Goal: Communication & Community: Answer question/provide support

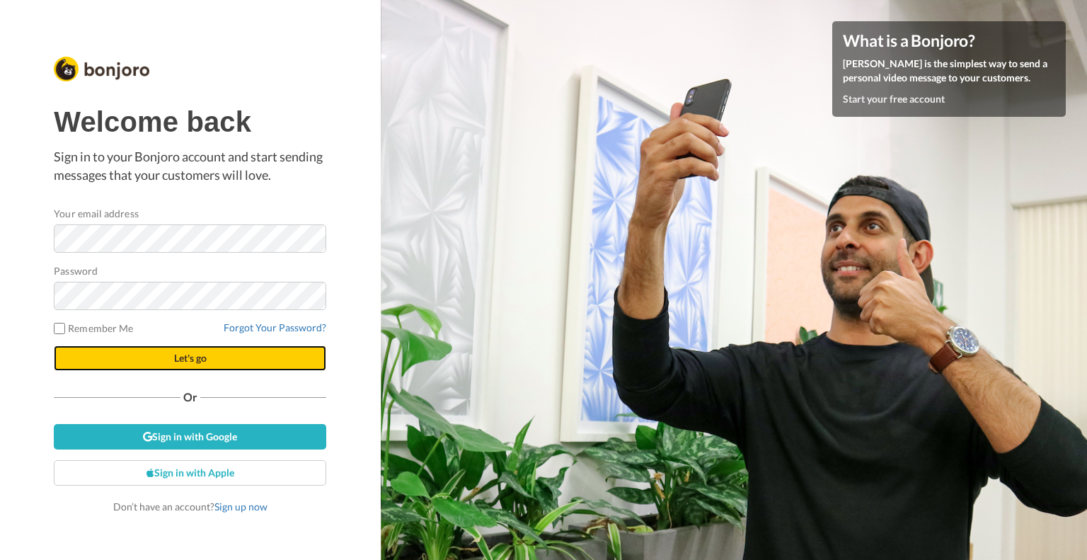
click at [209, 360] on button "Let's go" at bounding box center [190, 357] width 272 height 25
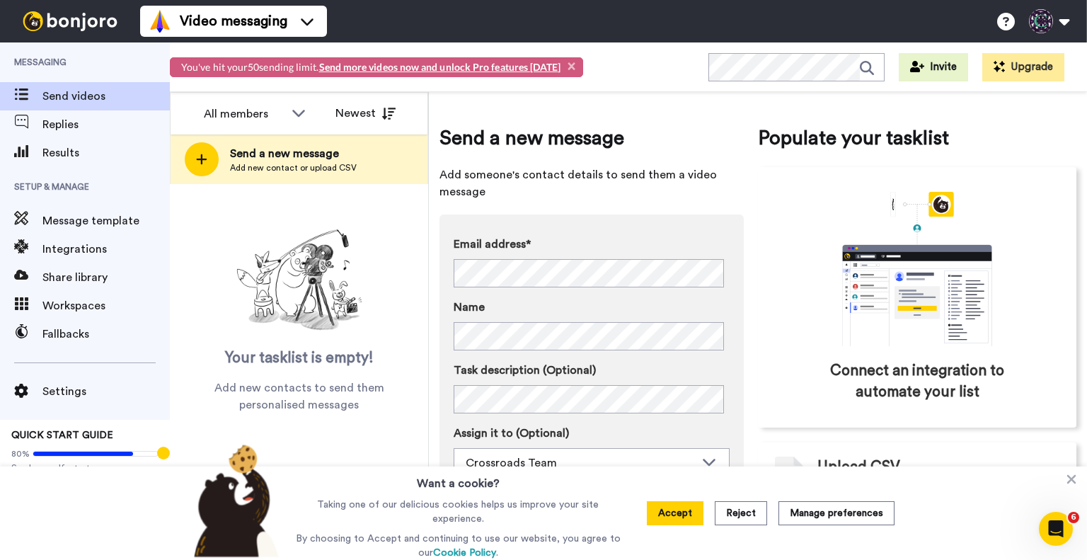
click at [681, 301] on label "Name" at bounding box center [591, 307] width 276 height 17
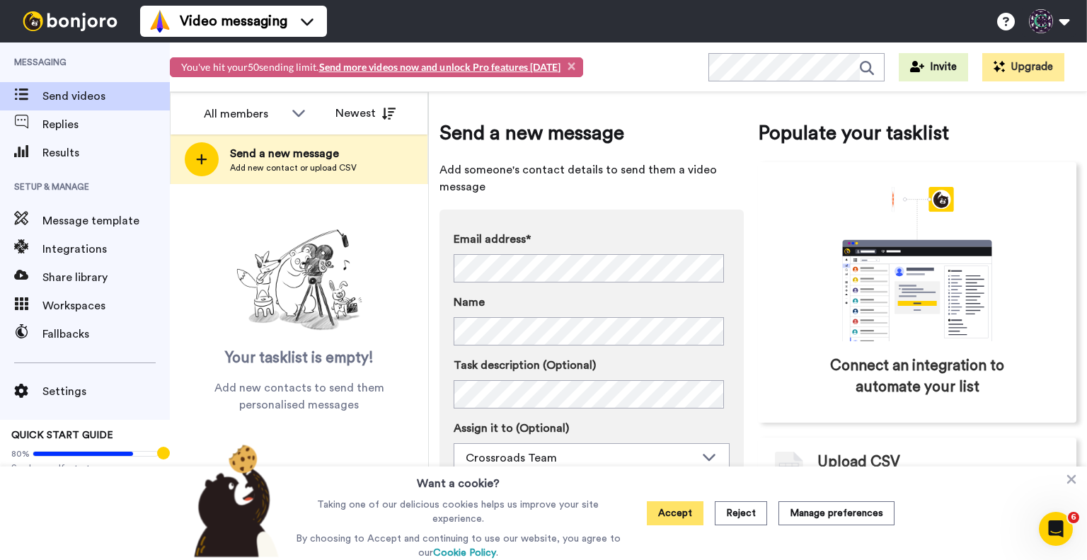
click at [686, 517] on button "Accept" at bounding box center [675, 513] width 57 height 24
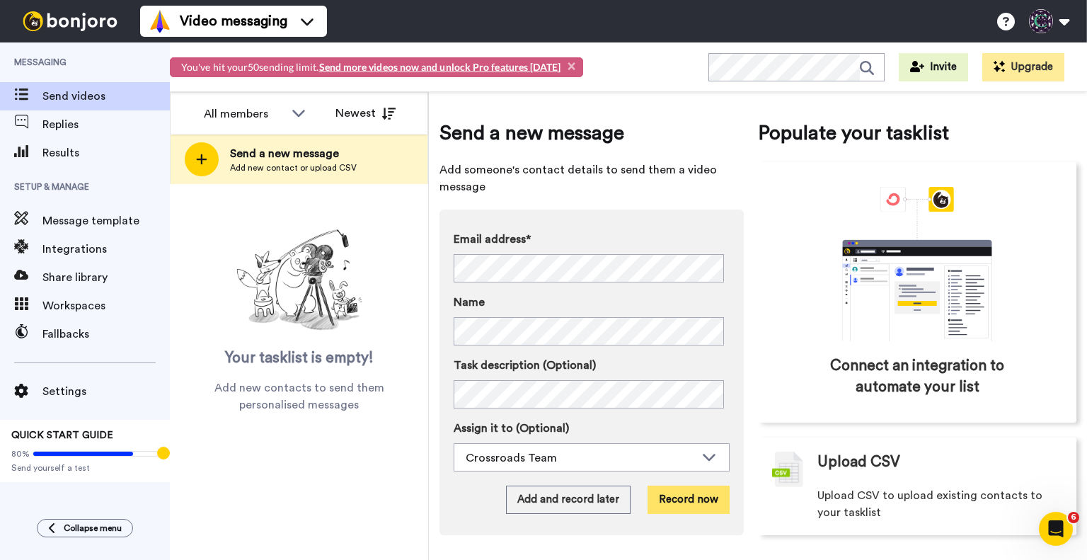
click at [691, 501] on button "Record now" at bounding box center [688, 499] width 82 height 28
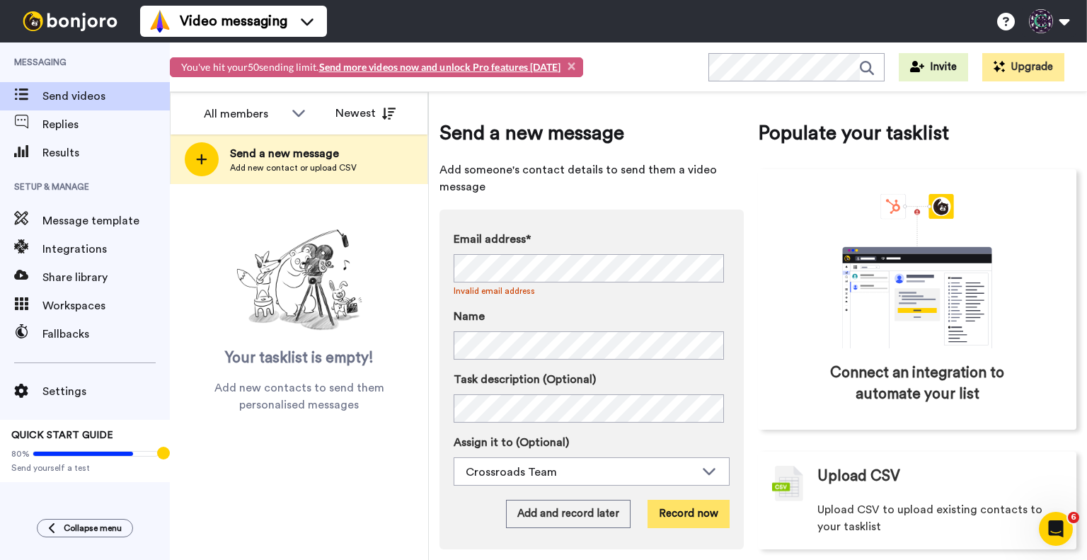
click at [666, 511] on button "Record now" at bounding box center [688, 513] width 82 height 28
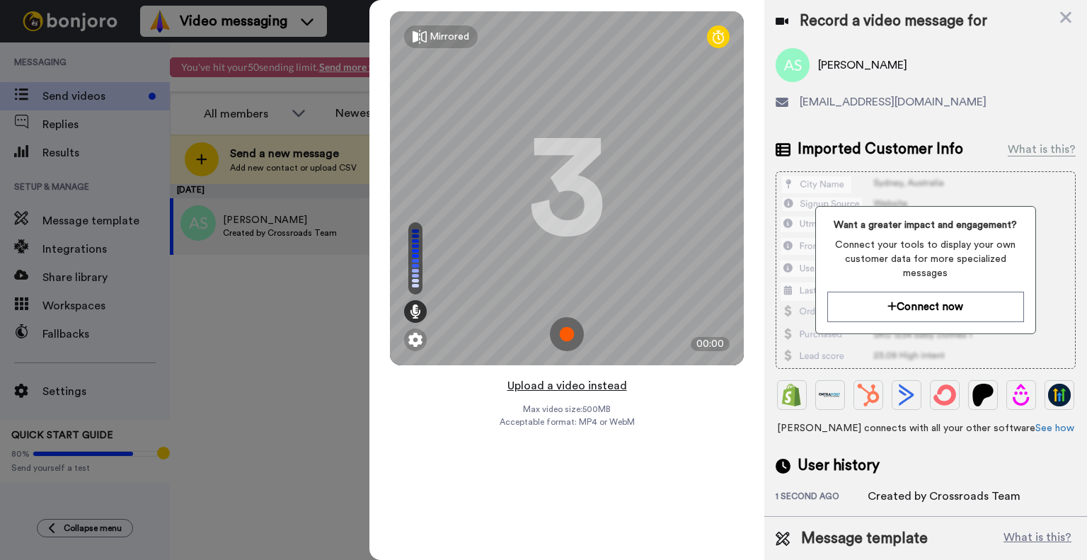
click at [555, 381] on button "Upload a video instead" at bounding box center [567, 385] width 128 height 18
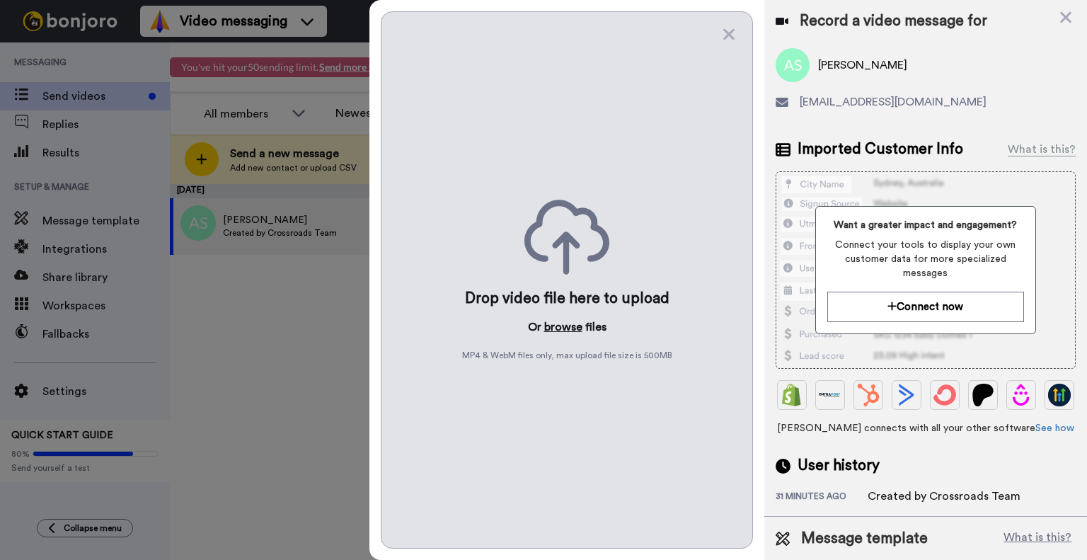
click at [562, 330] on button "browse" at bounding box center [563, 326] width 38 height 17
click at [566, 323] on button "browse" at bounding box center [563, 326] width 38 height 17
click at [572, 328] on button "browse" at bounding box center [563, 326] width 38 height 17
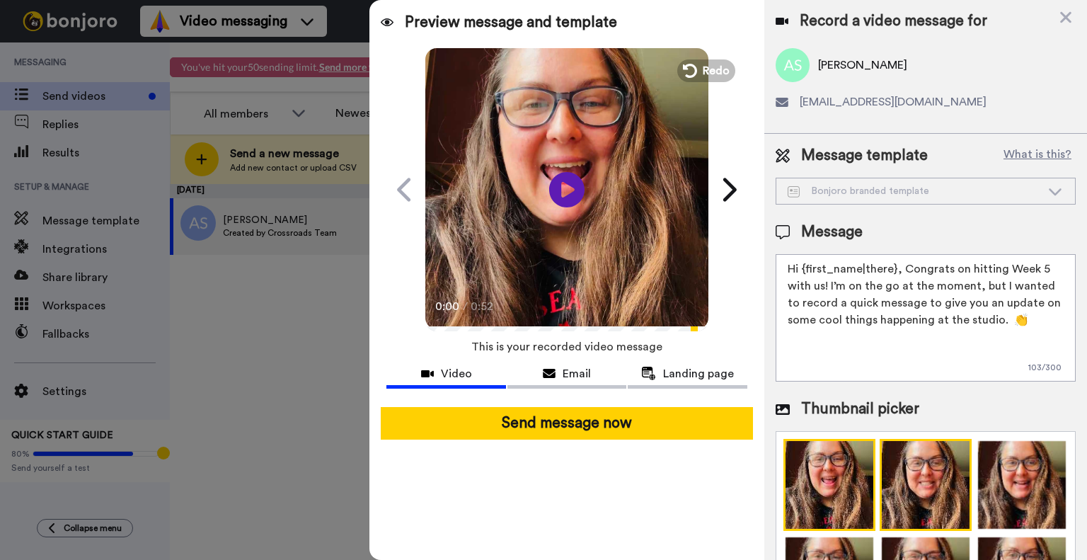
click at [917, 480] on img at bounding box center [925, 485] width 92 height 92
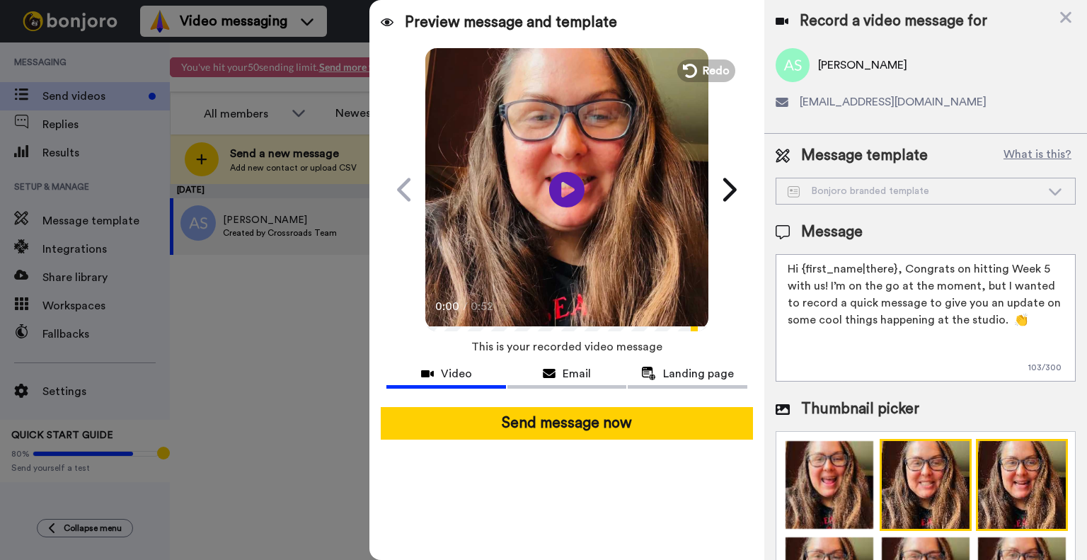
click at [1021, 481] on img at bounding box center [1021, 485] width 92 height 92
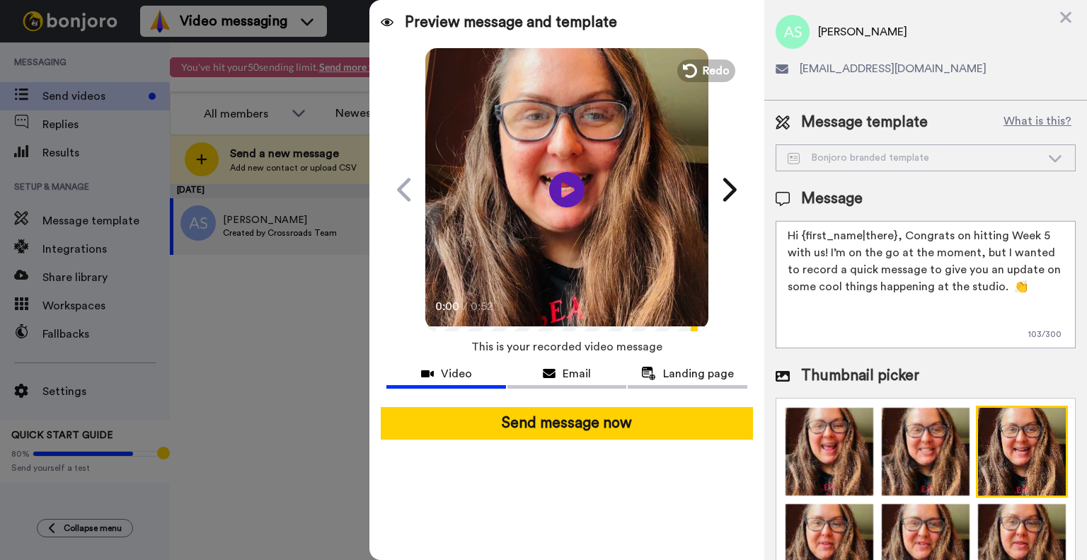
scroll to position [52, 0]
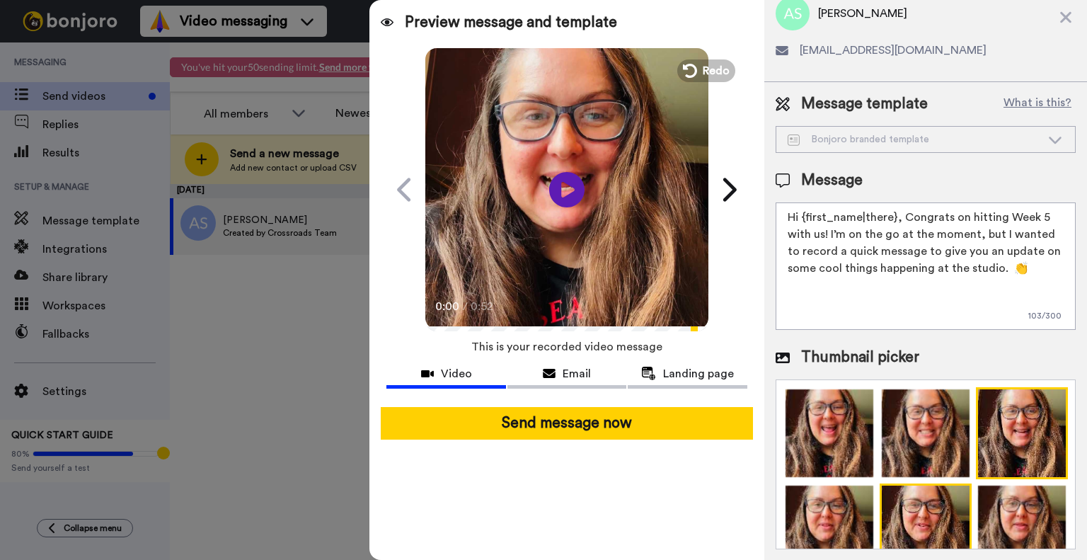
click at [904, 501] on img at bounding box center [925, 529] width 92 height 92
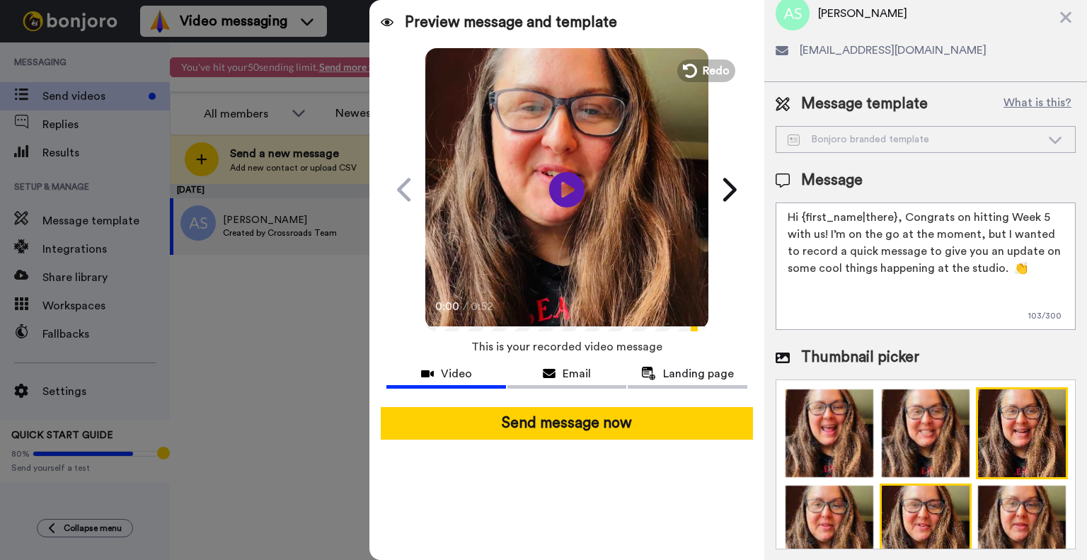
click at [999, 434] on img at bounding box center [1021, 433] width 92 height 92
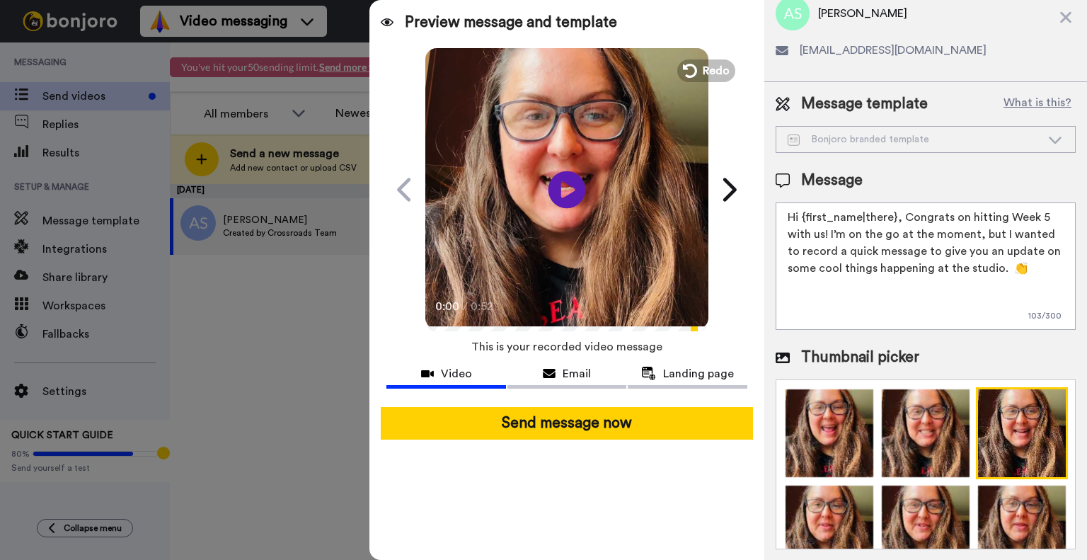
click at [557, 188] on icon at bounding box center [566, 188] width 37 height 37
drag, startPoint x: 900, startPoint y: 214, endPoint x: 977, endPoint y: 233, distance: 78.7
click at [977, 233] on textarea "Hi {first_name|there}, Congrats on hitting Week 5 with us! I’m on the go at the…" at bounding box center [925, 265] width 300 height 127
drag, startPoint x: 1028, startPoint y: 270, endPoint x: 789, endPoint y: 217, distance: 244.1
click at [789, 217] on textarea "Hi {first_name|there}, Congrats on hitting Week 5 with us! I’m on the go at the…" at bounding box center [925, 265] width 300 height 127
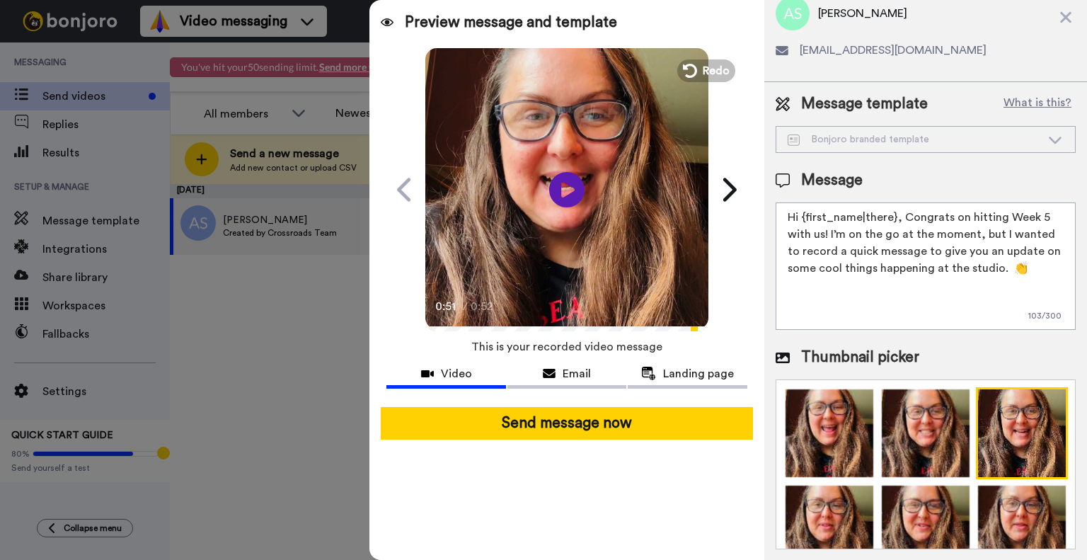
paste textarea "Charlotte! Just want to say Welcome to Crossroads! I can't wait to see in rock …"
click at [807, 218] on textarea "Hi Charlotte! Just want to say Welcome to Crossroads! I can't wait to see in ro…" at bounding box center [925, 265] width 300 height 127
paste textarea "Audra"
drag, startPoint x: 891, startPoint y: 250, endPoint x: 841, endPoint y: 209, distance: 64.8
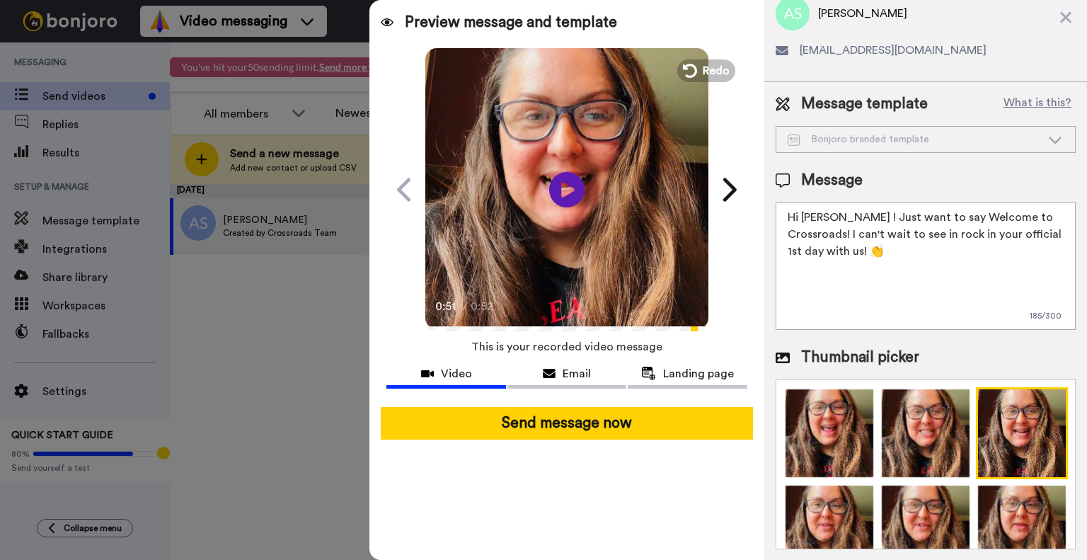
click at [841, 209] on textarea "Hi Audra ! Just want to say Welcome to Crossroads! I can't wait to see in rock …" at bounding box center [925, 265] width 300 height 127
click at [886, 243] on textarea "Hi Audra! We are excited to welcome you to Crossroads Irish Dance for your tria…" at bounding box center [925, 265] width 300 height 127
drag, startPoint x: 978, startPoint y: 269, endPoint x: 775, endPoint y: 206, distance: 213.2
click at [775, 206] on textarea "Hi Audra! We are excited to welcome you to Crossroads Irish Dance for your tria…" at bounding box center [925, 265] width 300 height 127
type textarea "Hi Audra! We are excited to welcome you to Crossroads Irish Dance for your tria…"
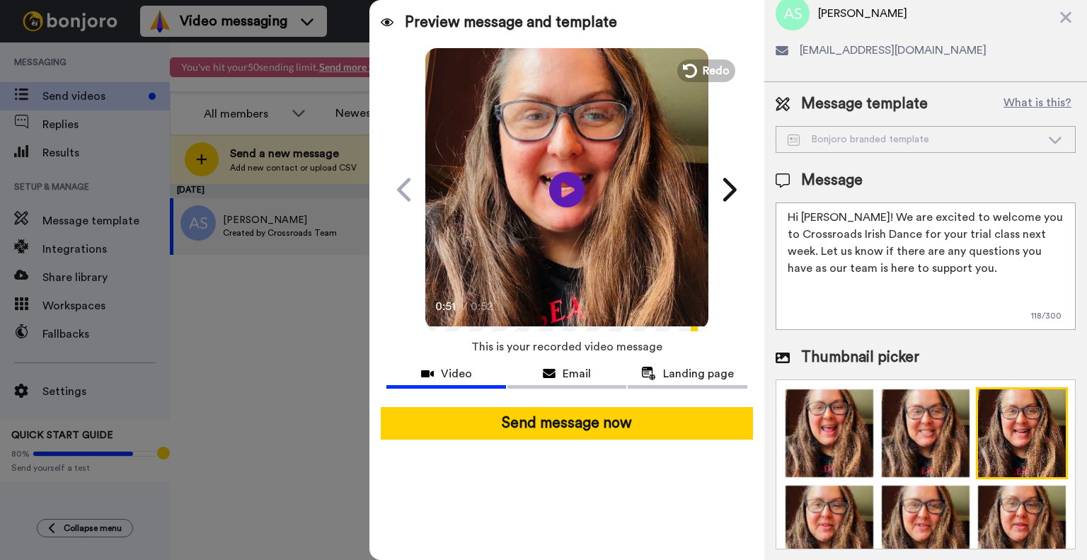
click at [584, 185] on video at bounding box center [566, 187] width 283 height 283
click at [733, 183] on icon at bounding box center [728, 189] width 23 height 27
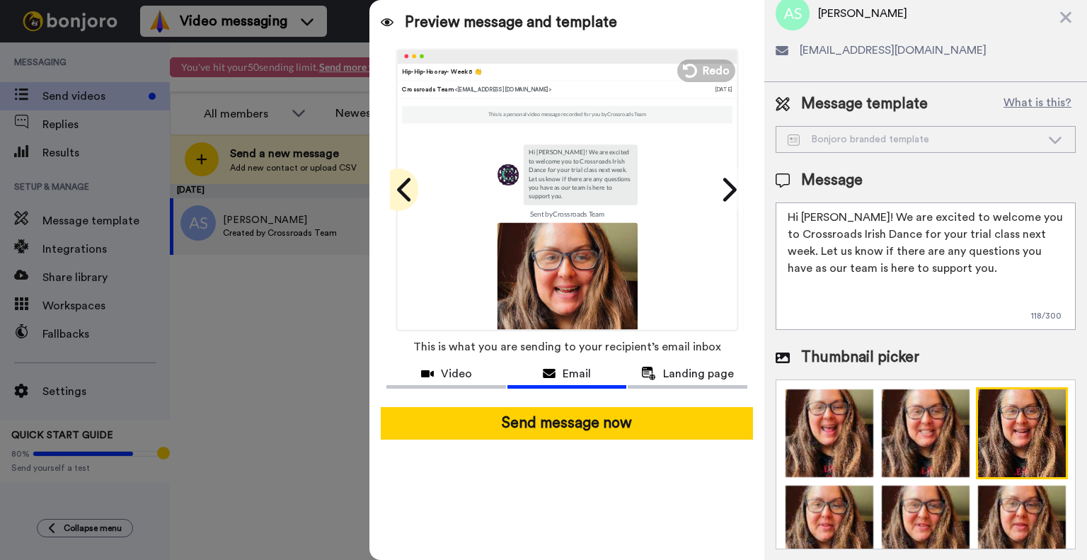
click at [405, 180] on icon at bounding box center [403, 189] width 13 height 23
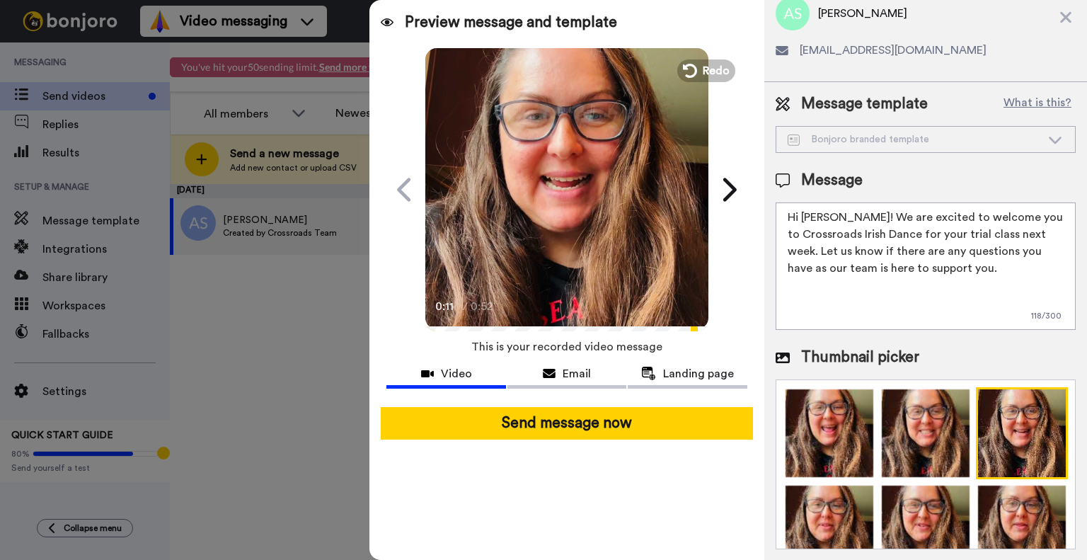
click at [553, 245] on video at bounding box center [566, 187] width 283 height 283
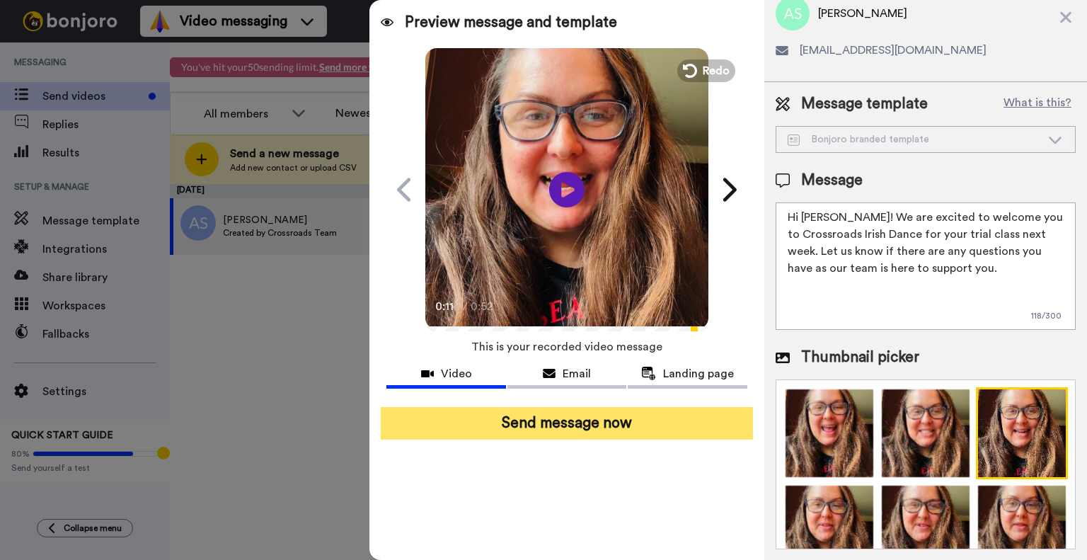
click at [579, 418] on button "Send message now" at bounding box center [567, 423] width 372 height 33
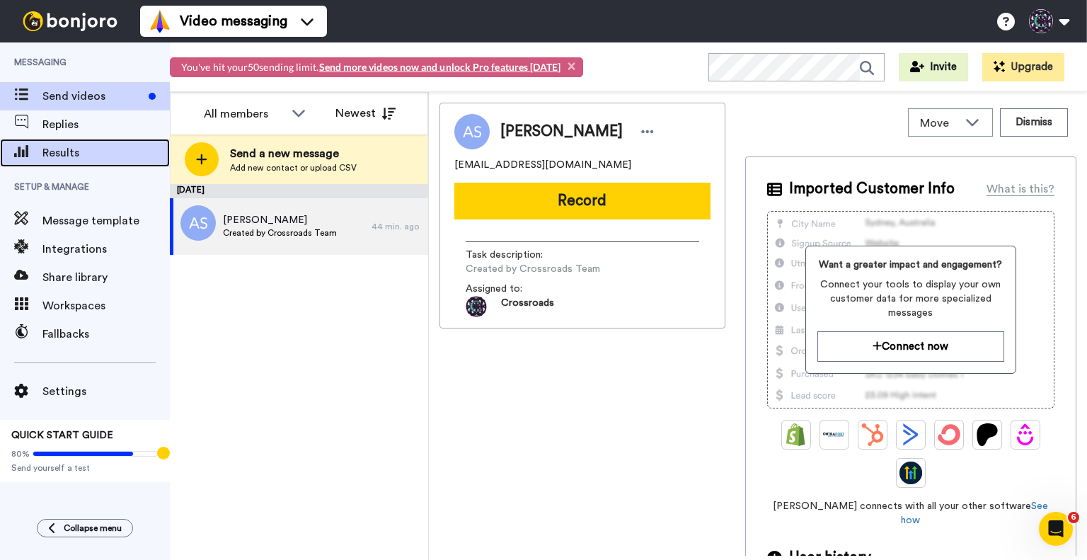
click at [105, 146] on span "Results" at bounding box center [105, 152] width 127 height 17
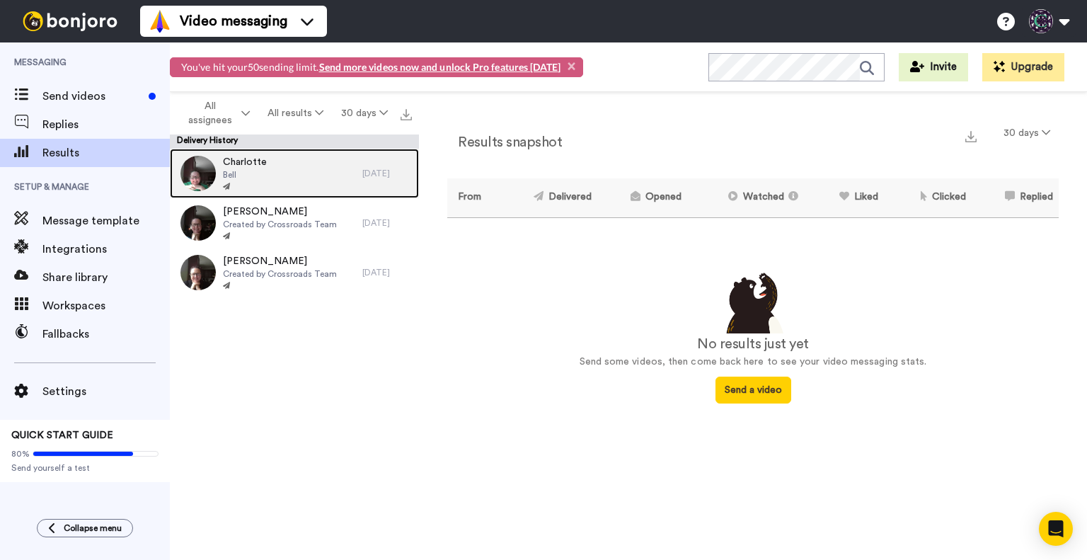
click at [353, 173] on div "Charlotte Bell" at bounding box center [266, 174] width 192 height 50
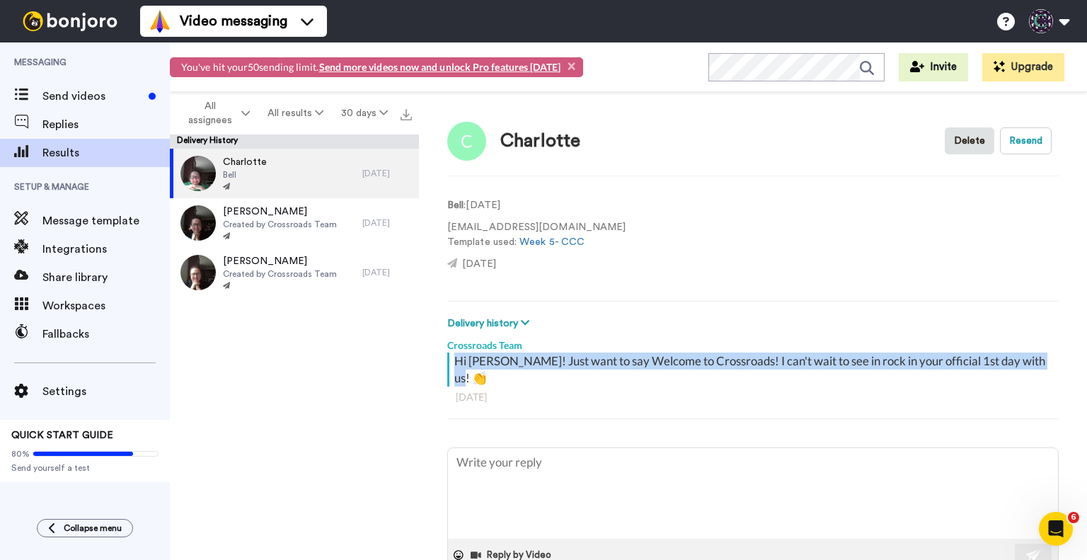
drag, startPoint x: 1047, startPoint y: 358, endPoint x: 448, endPoint y: 355, distance: 599.2
click at [448, 355] on div "Hi Charlotte! Just want to say Welcome to Crossroads! I can't wait to see in ro…" at bounding box center [752, 392] width 611 height 81
copy div "Hi Charlotte! Just want to say Welcome to Crossroads! I can't wait to see in ro…"
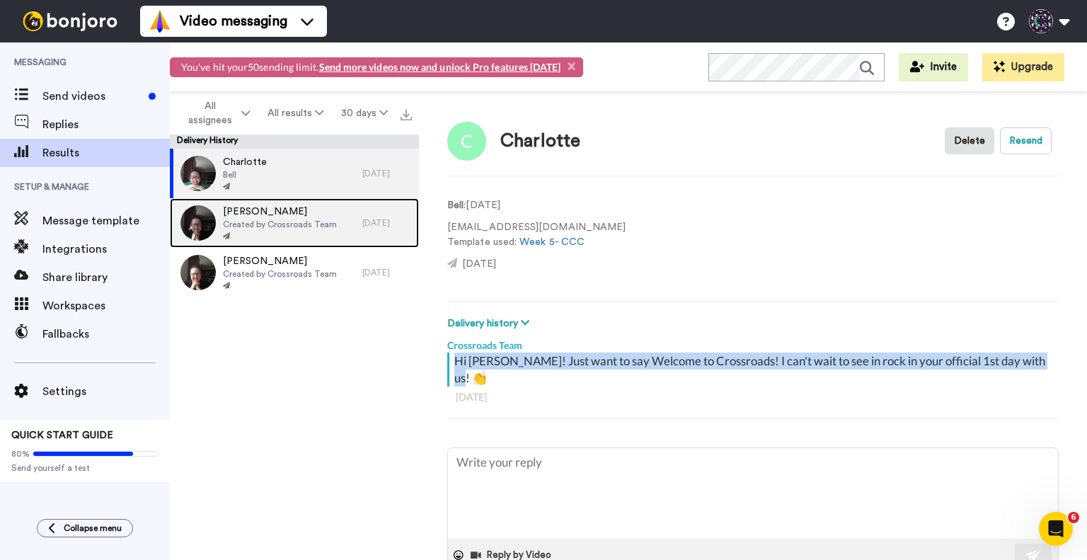
click at [277, 221] on span "Created by Crossroads Team" at bounding box center [280, 224] width 114 height 11
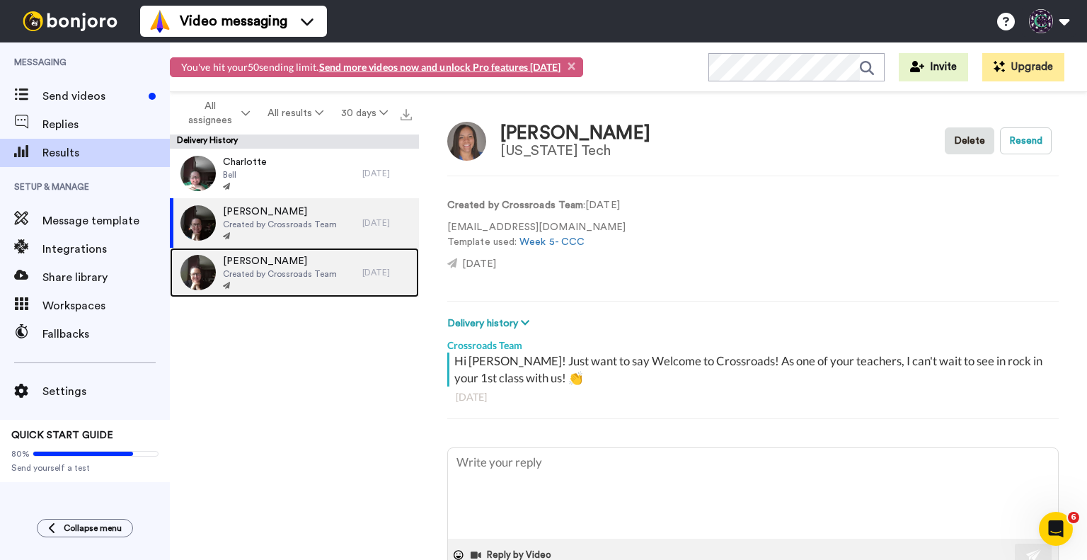
click at [301, 270] on span "Created by Crossroads Team" at bounding box center [280, 273] width 114 height 11
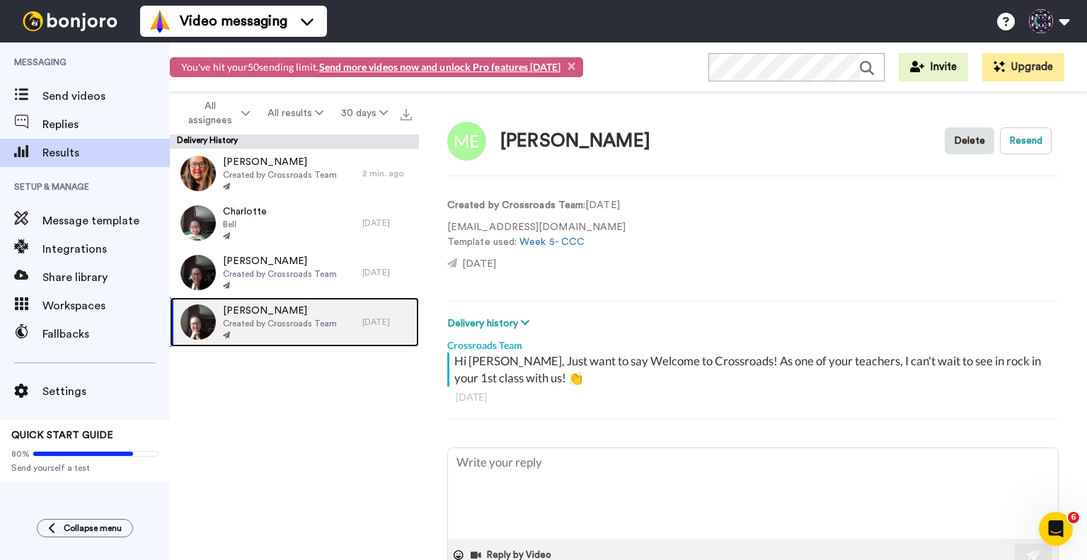
click at [294, 311] on span "[PERSON_NAME]" at bounding box center [280, 310] width 114 height 14
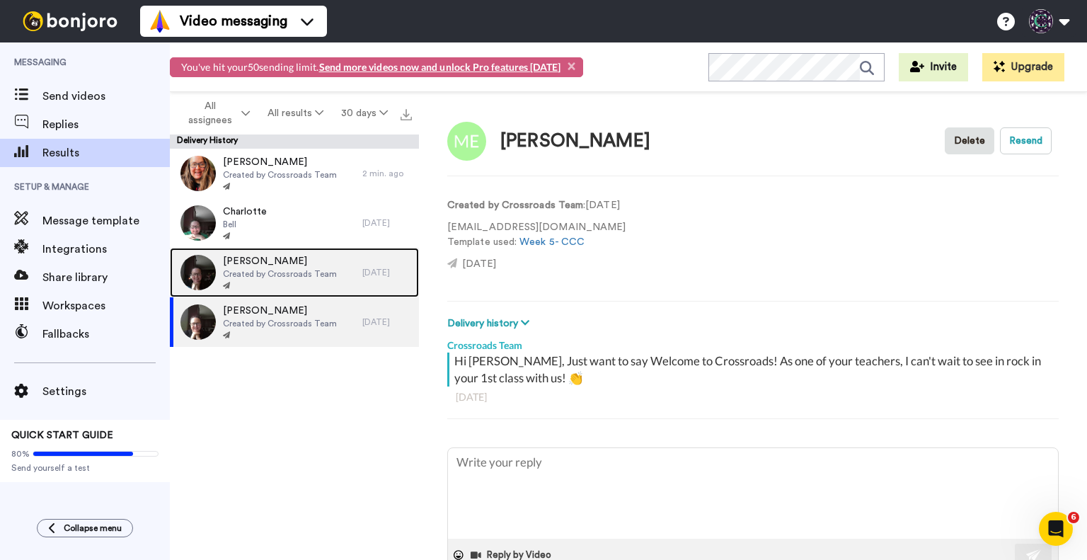
click at [328, 271] on span "Created by Crossroads Team" at bounding box center [280, 273] width 114 height 11
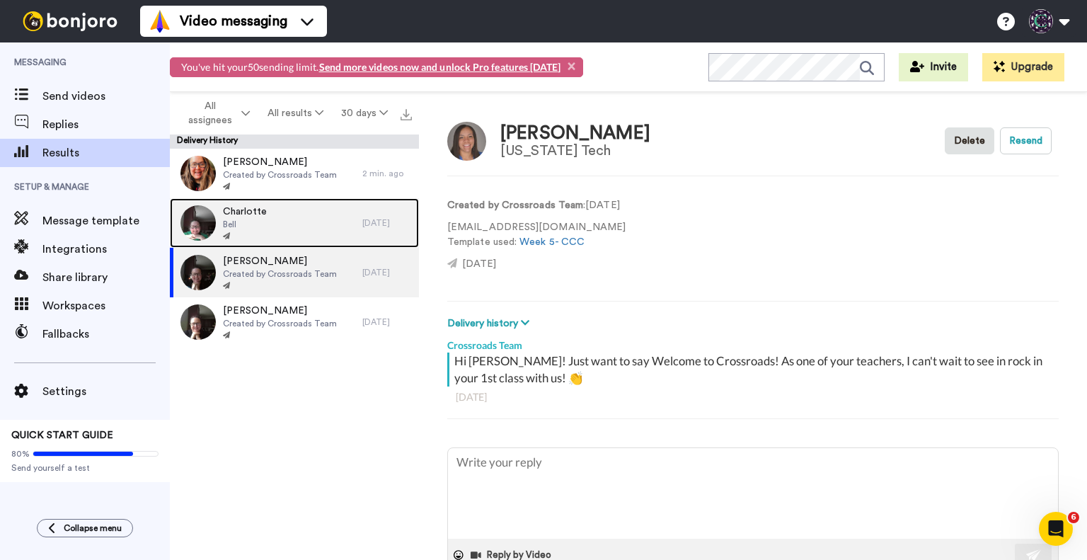
click at [302, 224] on div "Charlotte Bell" at bounding box center [266, 223] width 192 height 50
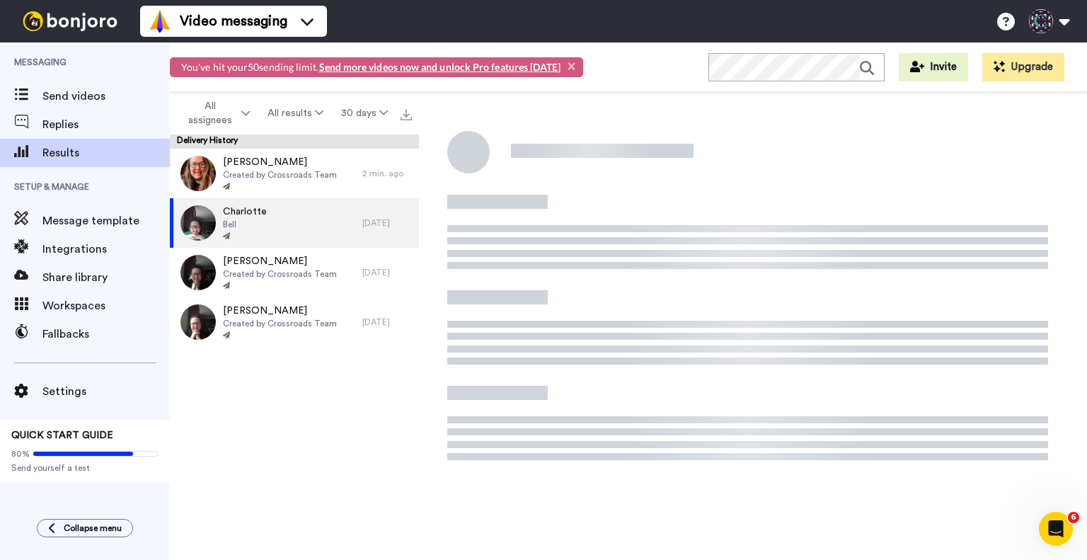
type textarea "x"
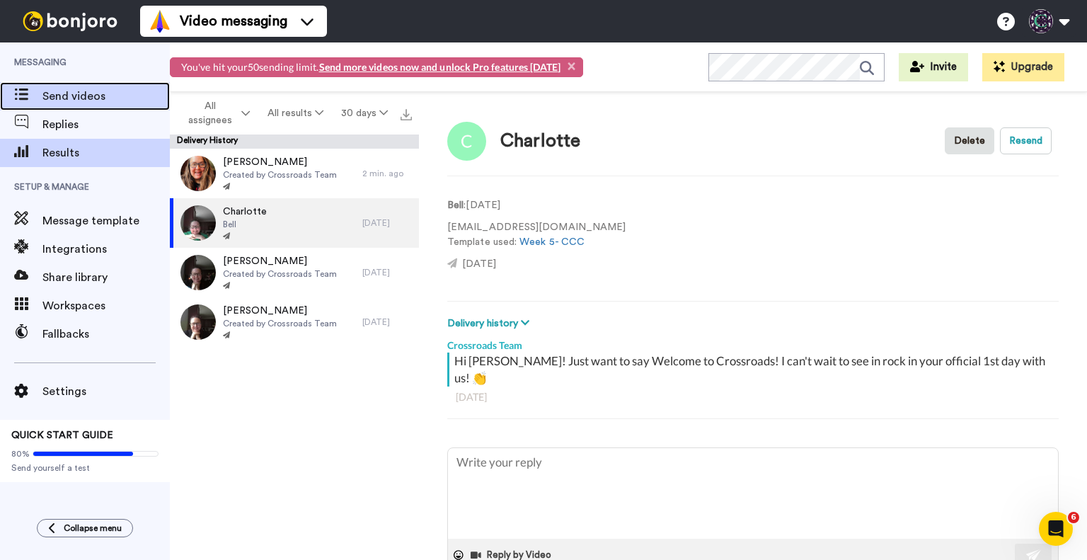
click at [95, 90] on span "Send videos" at bounding box center [105, 96] width 127 height 17
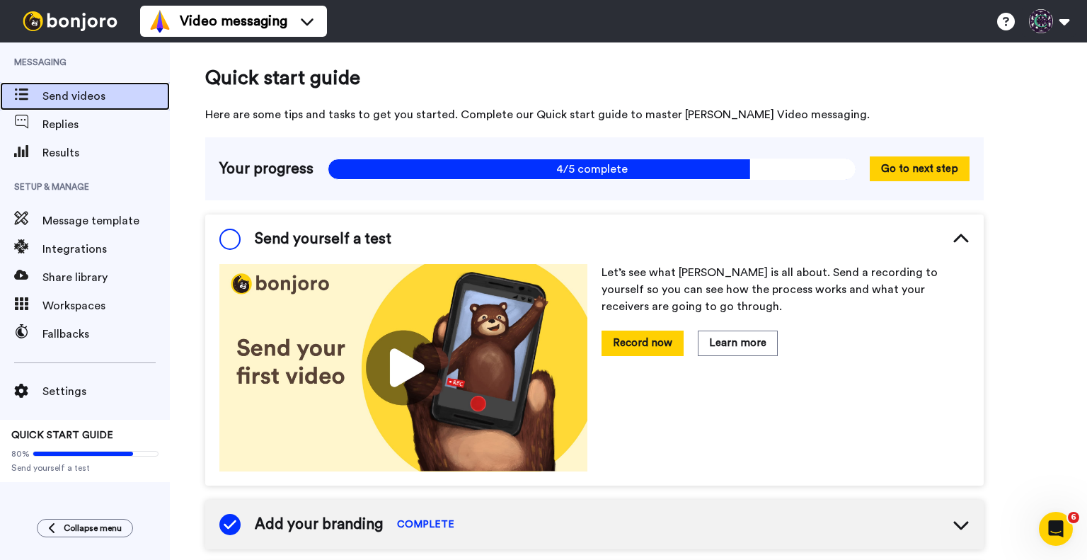
click at [80, 95] on span "Send videos" at bounding box center [105, 96] width 127 height 17
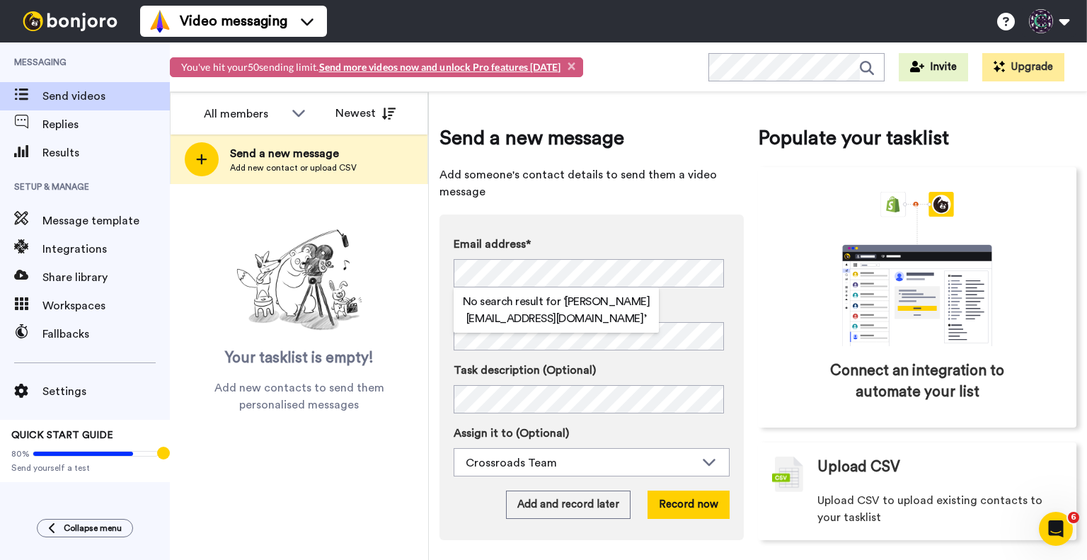
click at [674, 226] on div "Email address* No search result for ‘ tonja.mask1@gmail.com ’ Name Task descrip…" at bounding box center [591, 376] width 304 height 325
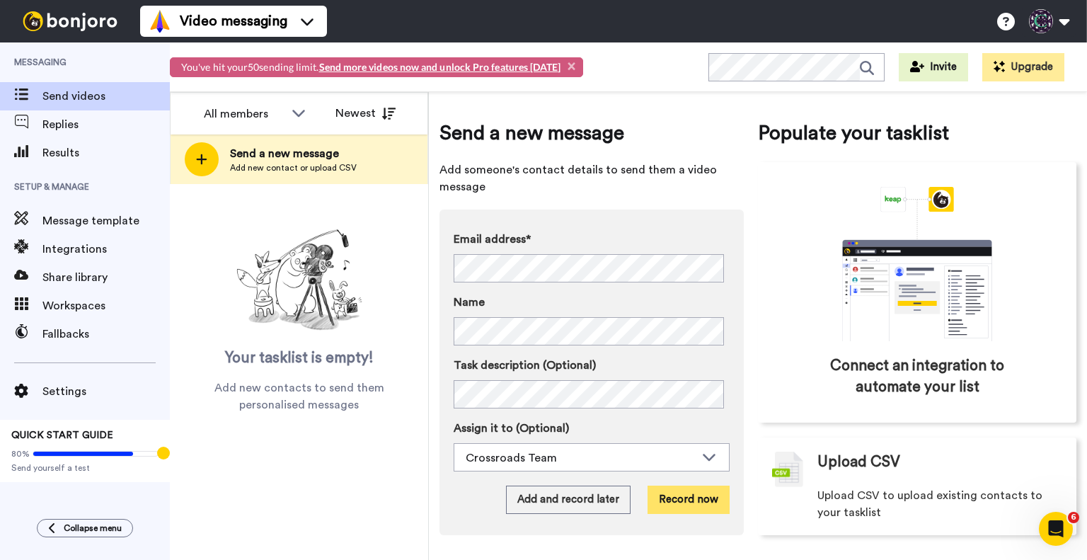
click at [689, 497] on button "Record now" at bounding box center [688, 499] width 82 height 28
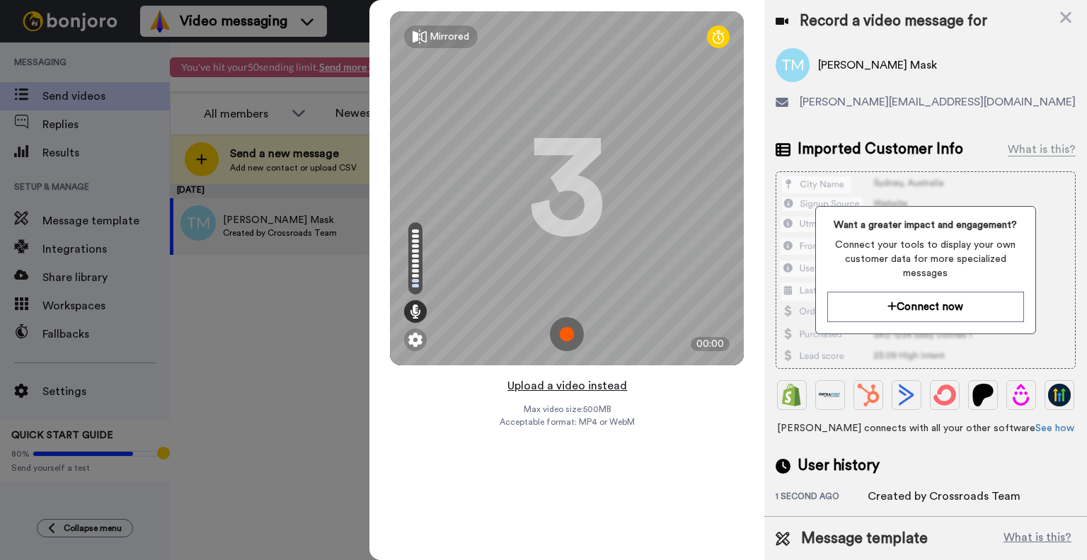
click at [548, 380] on button "Upload a video instead" at bounding box center [567, 385] width 128 height 18
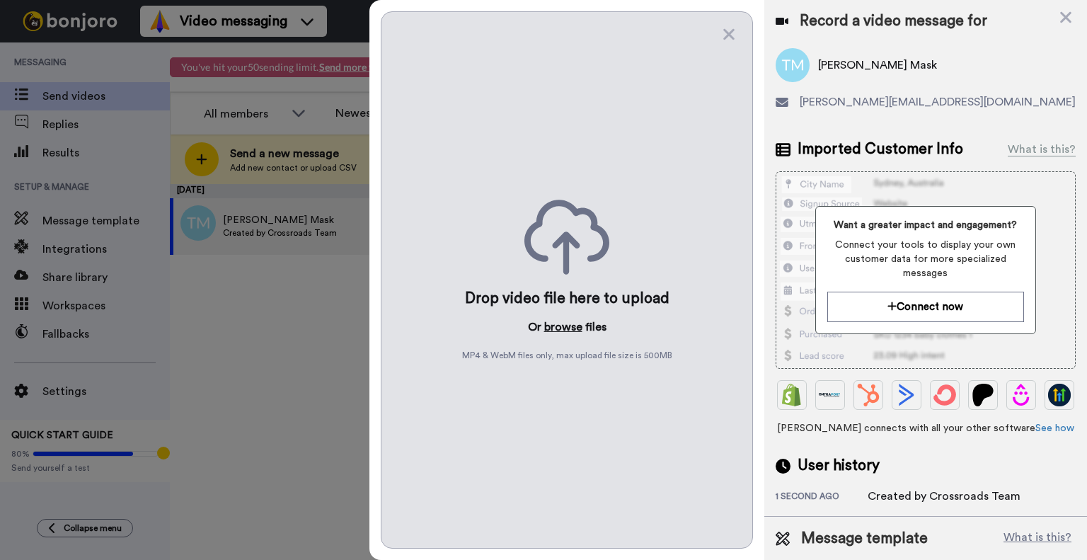
click at [565, 325] on button "browse" at bounding box center [563, 326] width 38 height 17
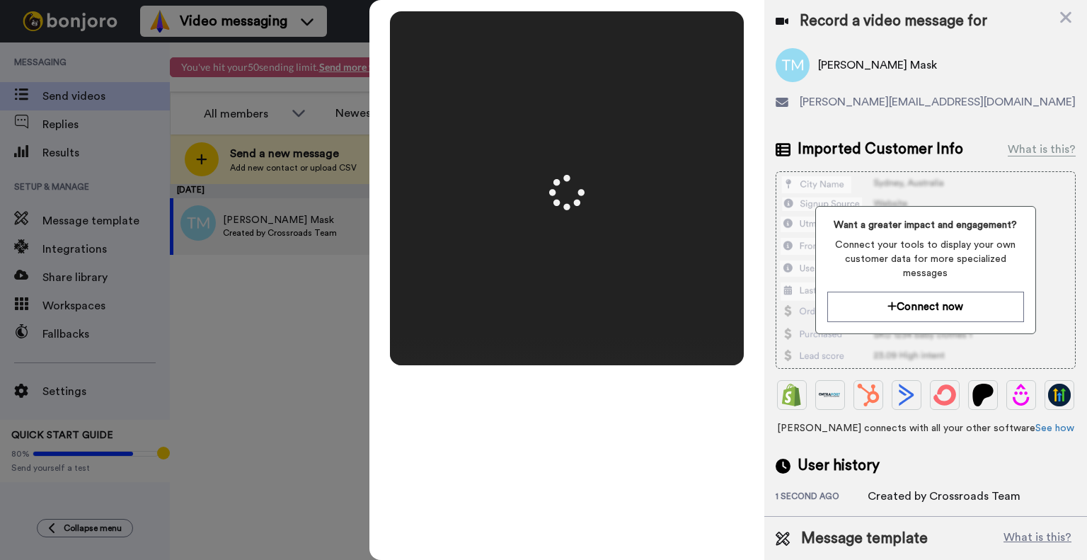
click at [644, 260] on video at bounding box center [567, 188] width 354 height 177
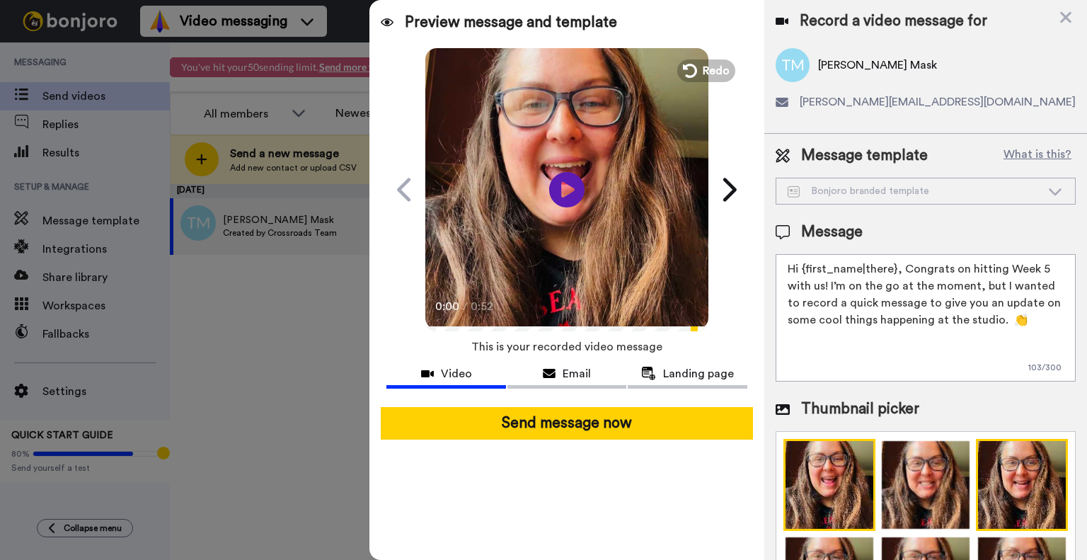
click at [993, 499] on img at bounding box center [1021, 485] width 92 height 92
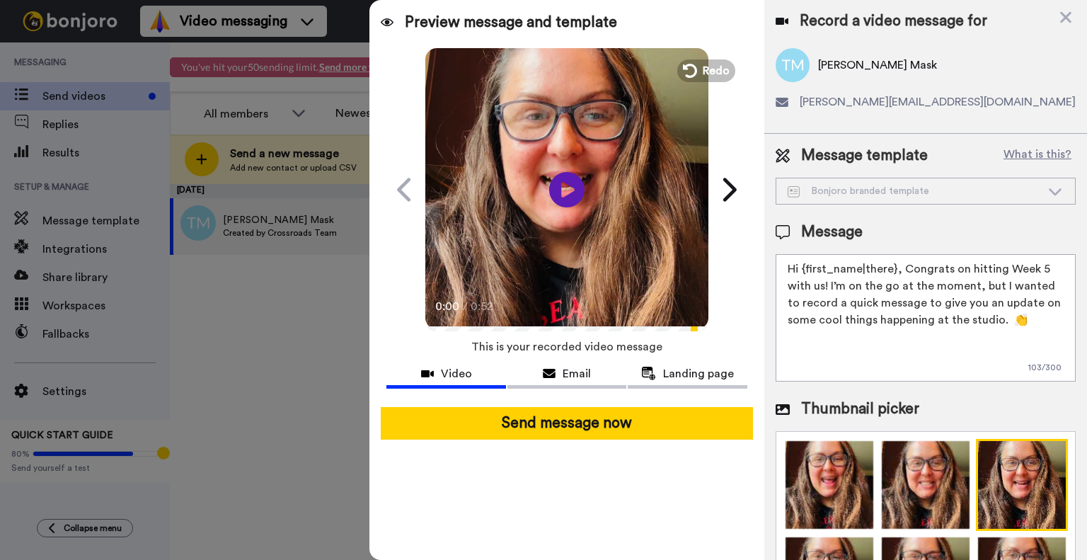
click at [895, 266] on textarea "Hi {first_name|there}, Congrats on hitting Week 5 with us! I’m on the go at the…" at bounding box center [925, 317] width 300 height 127
click at [897, 266] on textarea "Hi {first_name|there}, Congrats on hitting Week 5 with us! I’m on the go at the…" at bounding box center [925, 317] width 300 height 127
click at [917, 267] on textarea "Hi {first_name|there}, Congrats on hitting Week 5 with us! I’m on the go at the…" at bounding box center [925, 317] width 300 height 127
click at [898, 298] on textarea "Hi {first_name|there}, Congrats on hitting Week 5 with us! I’m on the go at the…" at bounding box center [925, 317] width 300 height 127
drag, startPoint x: 1004, startPoint y: 324, endPoint x: 1012, endPoint y: 322, distance: 8.1
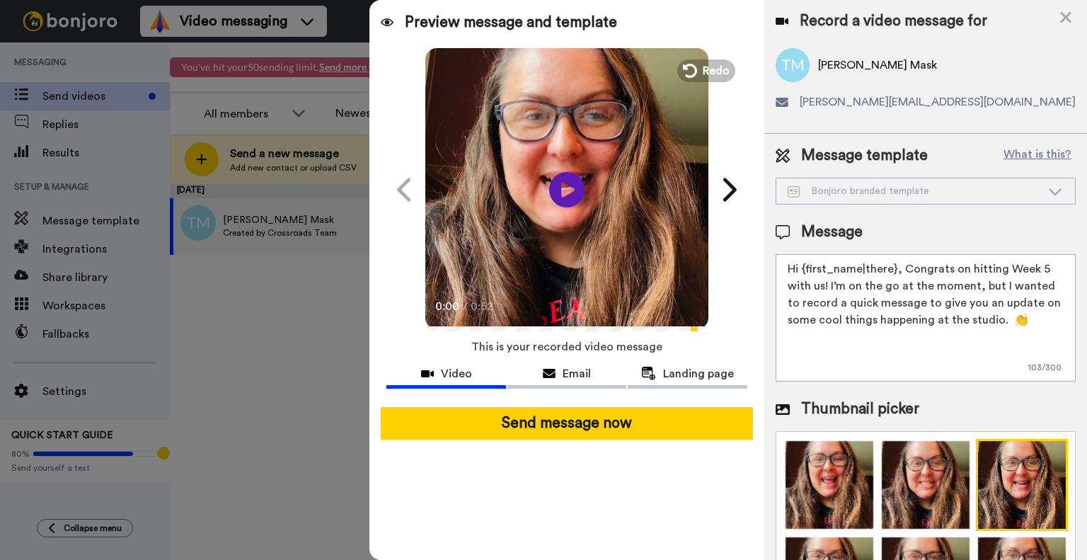
click at [1004, 324] on textarea "Hi {first_name|there}, Congrats on hitting Week 5 with us! I’m on the go at the…" at bounding box center [925, 317] width 300 height 127
drag, startPoint x: 1026, startPoint y: 313, endPoint x: 786, endPoint y: 271, distance: 244.2
click at [786, 271] on textarea "Hi {first_name|there}, Congrats on hitting Week 5 with us! I’m on the go at the…" at bounding box center [925, 317] width 300 height 127
click at [785, 269] on textarea "Hi {first_name|there}, Congrats on hitting Week 5 with us! I’m on the go at the…" at bounding box center [925, 317] width 300 height 127
drag, startPoint x: 787, startPoint y: 267, endPoint x: 999, endPoint y: 317, distance: 218.1
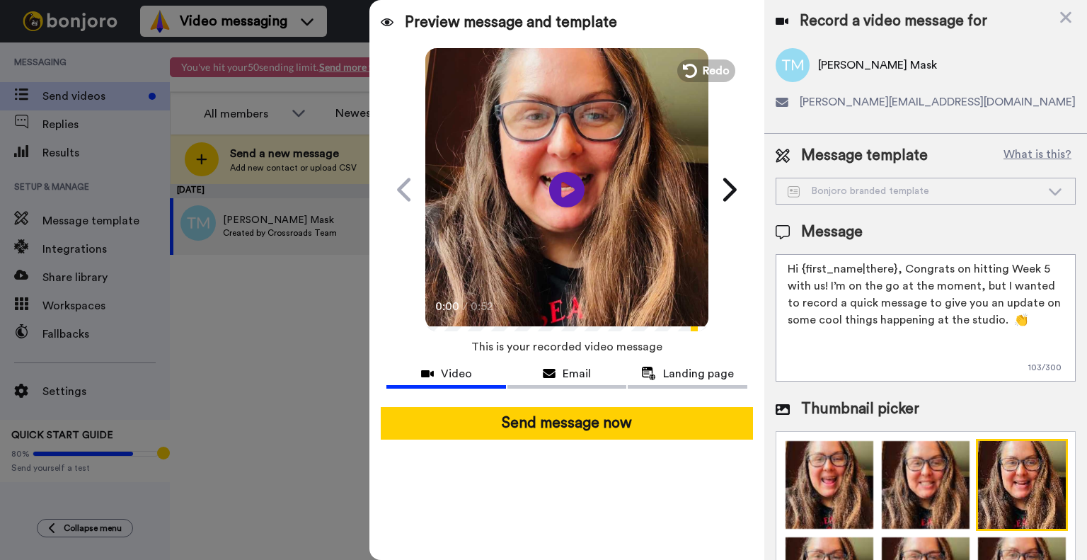
click at [999, 317] on textarea "Hi {first_name|there}, Congrats on hitting Week 5 with us! I’m on the go at the…" at bounding box center [925, 317] width 300 height 127
paste textarea "Audra! We are excited to welcome you to Crossroads Irish Dance for your trial c…"
click at [815, 272] on textarea "Hi Audra! We are excited to welcome you to Crossroads Irish Dance for your tria…" at bounding box center [925, 317] width 300 height 127
click at [789, 328] on textarea "Hi Tonja! We are excited to welcome you to Crossroads Irish Dance for your tria…" at bounding box center [925, 317] width 300 height 127
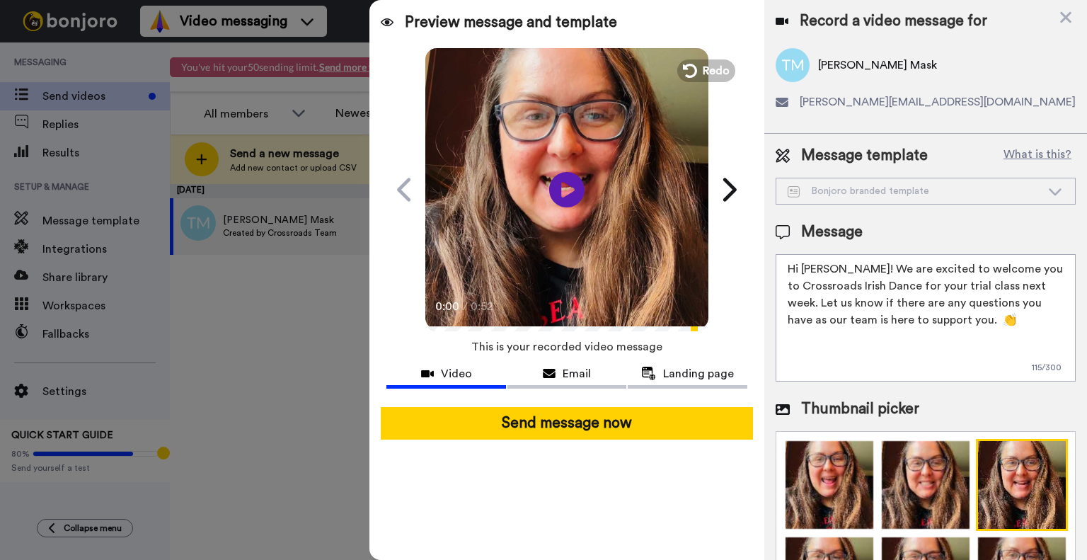
drag, startPoint x: 1024, startPoint y: 319, endPoint x: 781, endPoint y: 255, distance: 251.5
click at [781, 255] on textarea "Hi Tonja! We are excited to welcome you to Crossroads Irish Dance for your tria…" at bounding box center [925, 317] width 300 height 127
type textarea "Hi Tonja! We are excited to welcome you to Crossroads Irish Dance for your tria…"
click at [1033, 288] on textarea "Hi Tonja! We are excited to welcome you to Crossroads Irish Dance for your tria…" at bounding box center [925, 317] width 300 height 127
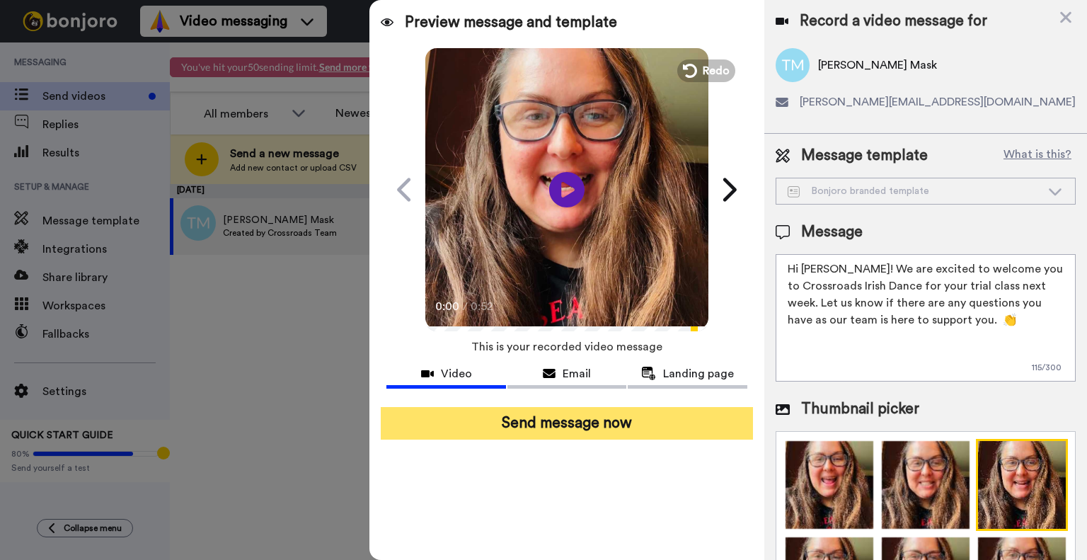
click at [655, 421] on button "Send message now" at bounding box center [567, 423] width 372 height 33
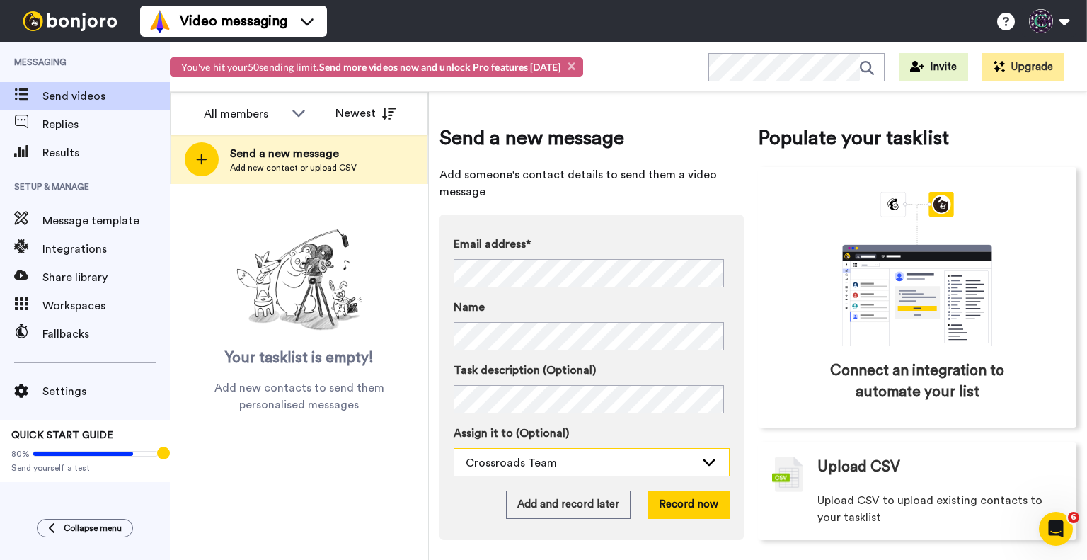
click at [663, 472] on div "Crossroads Team" at bounding box center [591, 462] width 274 height 28
click at [659, 461] on div "Crossroads Team" at bounding box center [579, 462] width 229 height 17
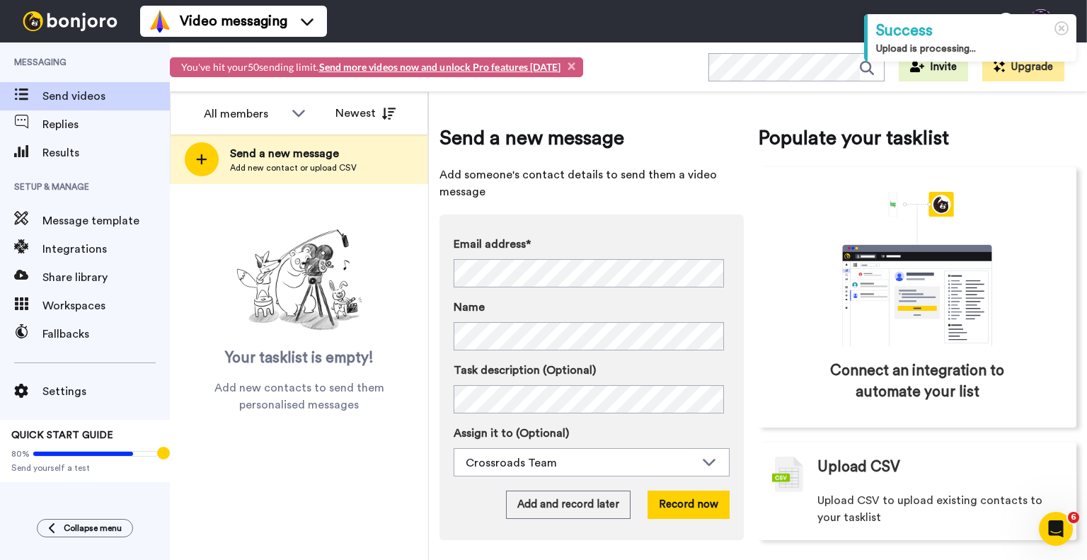
click at [601, 236] on label "Email address*" at bounding box center [591, 244] width 276 height 17
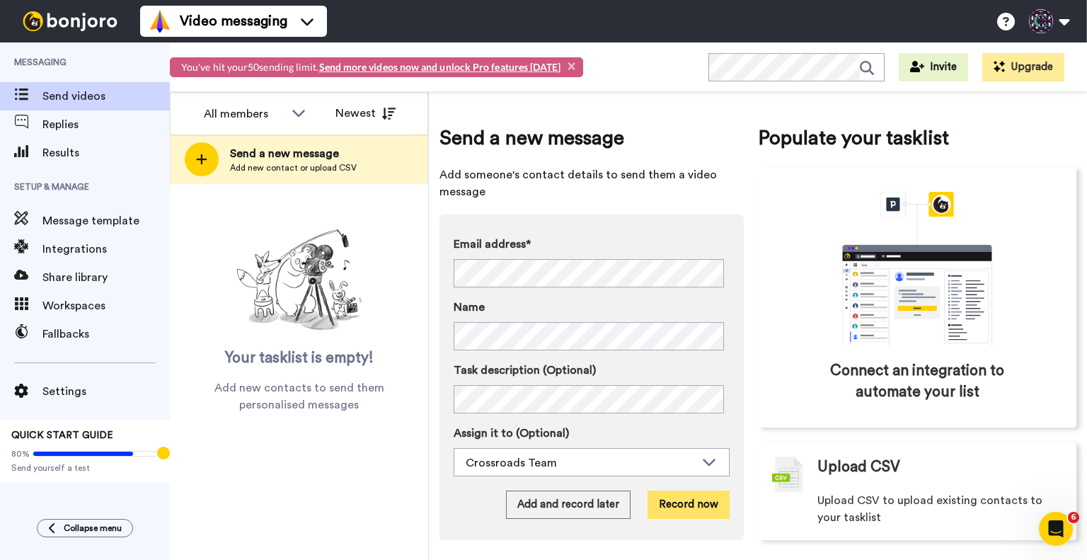
click at [696, 506] on button "Record now" at bounding box center [688, 504] width 82 height 28
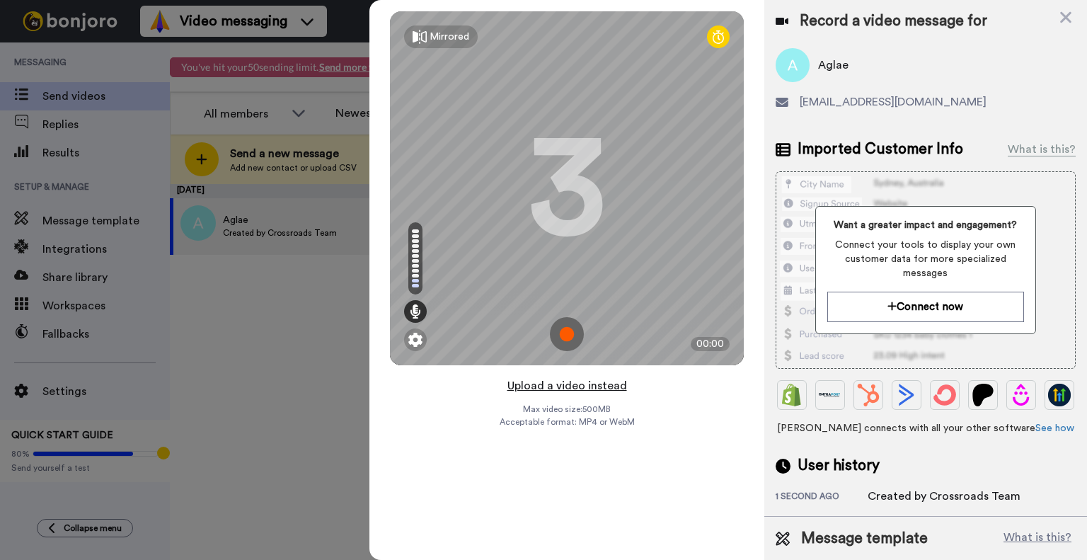
click at [549, 387] on button "Upload a video instead" at bounding box center [567, 385] width 128 height 18
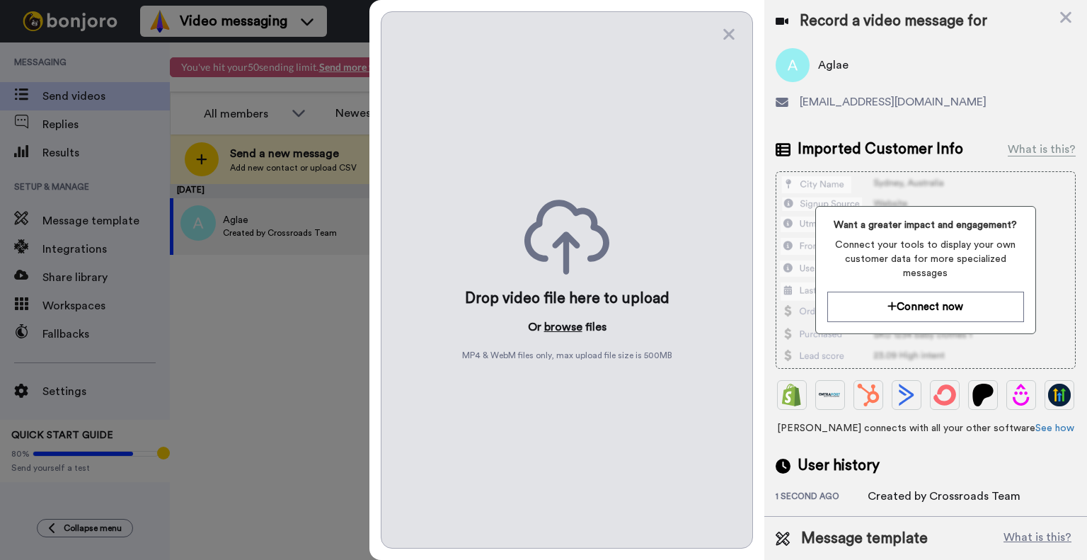
click at [555, 329] on button "browse" at bounding box center [563, 326] width 38 height 17
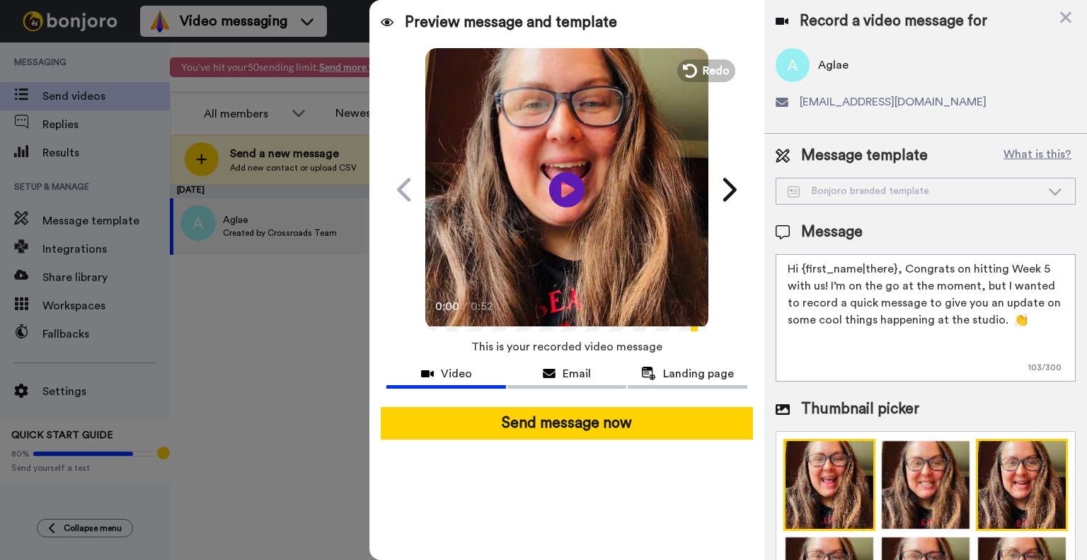
click at [1019, 458] on img at bounding box center [1021, 485] width 92 height 92
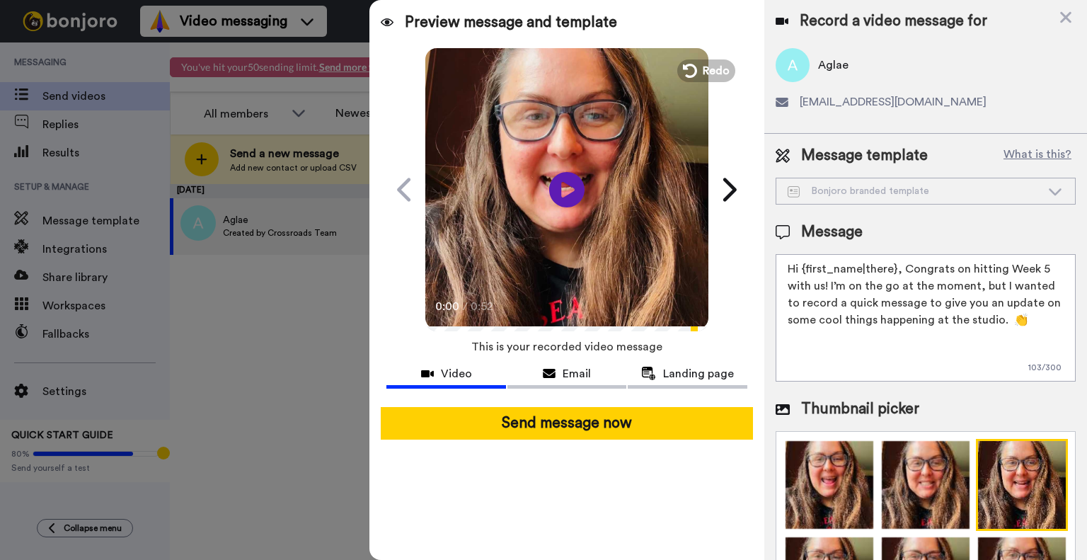
click at [998, 309] on textarea "Hi {first_name|there}, Congrats on hitting Week 5 with us! I’m on the go at the…" at bounding box center [925, 317] width 300 height 127
paste textarea "Tonja! We are excited to welcome you to Crossroads Irish Dance for your trial c…"
drag, startPoint x: 1021, startPoint y: 321, endPoint x: 764, endPoint y: 251, distance: 266.8
click at [809, 265] on textarea "Hi Tonja! We are excited to welcome you to Crossroads Irish Dance for your tria…" at bounding box center [925, 317] width 300 height 127
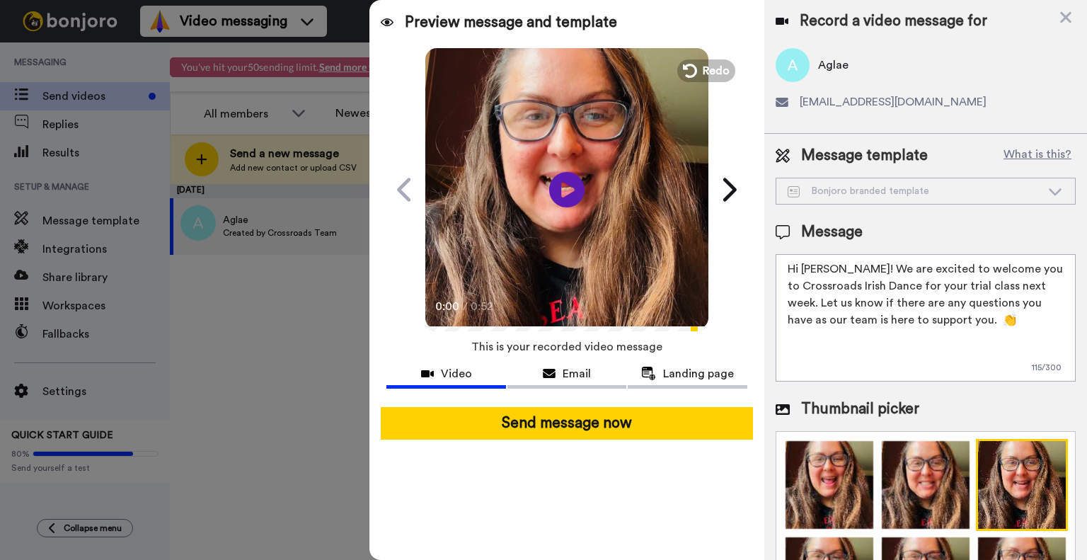
paste textarea "Aglae"
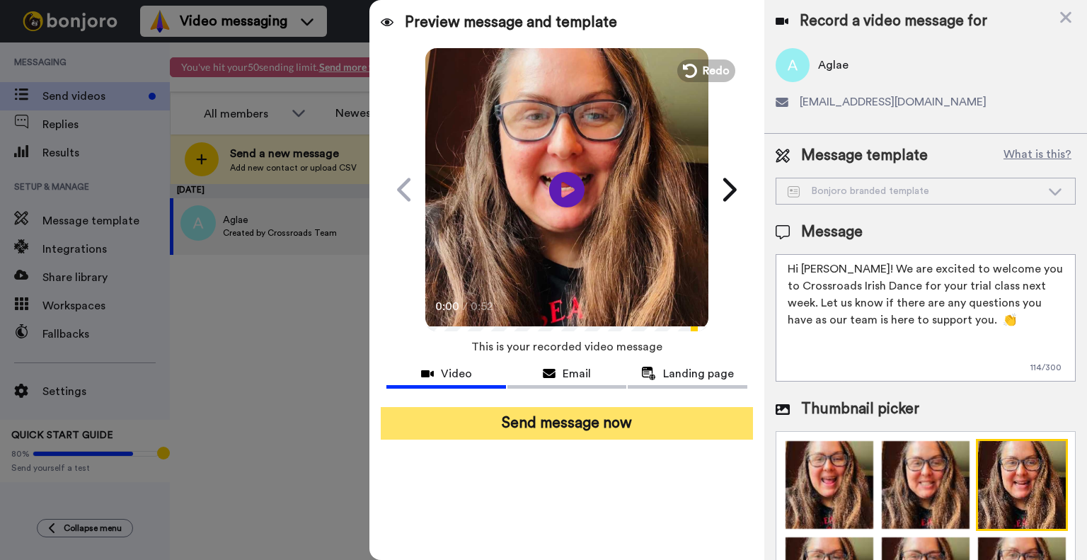
type textarea "Hi TAglae! We are excited to welcome you to Crossroads Irish Dance for your tri…"
click at [633, 417] on button "Send message now" at bounding box center [567, 423] width 372 height 33
